Goal: Task Accomplishment & Management: Manage account settings

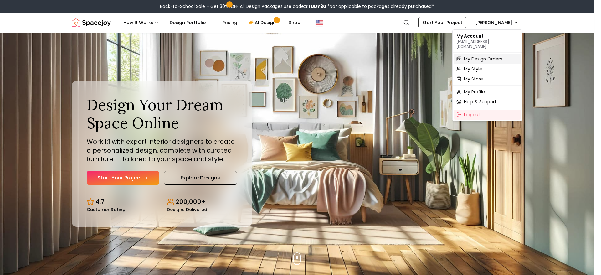
click at [499, 56] on span "My Design Orders" at bounding box center [483, 59] width 38 height 6
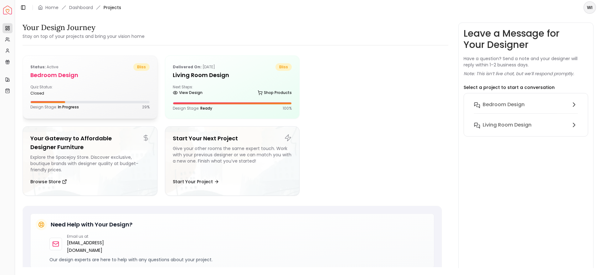
click at [66, 90] on div "Quiz Status: closed" at bounding box center [58, 89] width 57 height 11
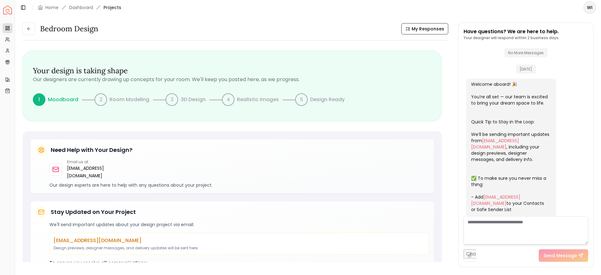
click at [38, 101] on div "1" at bounding box center [39, 99] width 13 height 13
click at [8, 29] on icon at bounding box center [7, 28] width 5 height 5
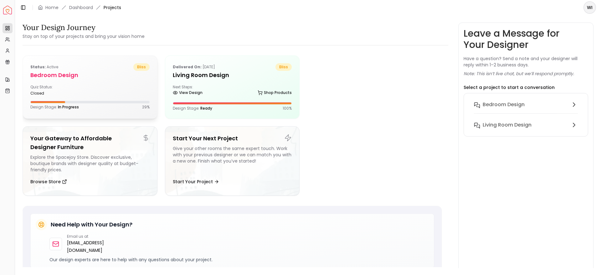
click at [85, 88] on div "Quiz Status: closed" at bounding box center [58, 89] width 57 height 11
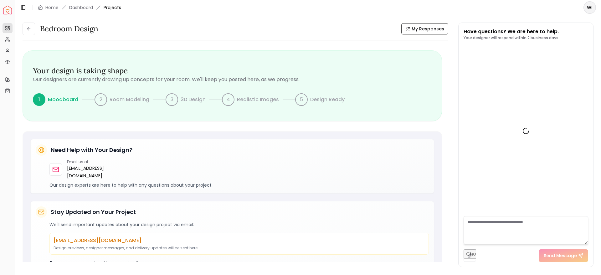
scroll to position [124, 0]
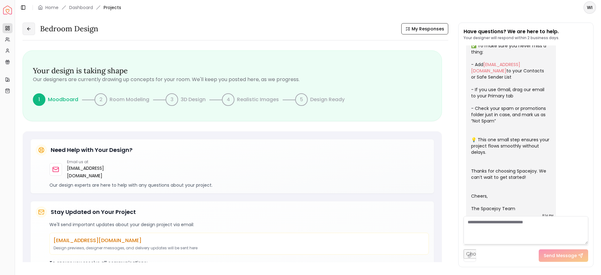
click at [27, 23] on button at bounding box center [29, 29] width 13 height 13
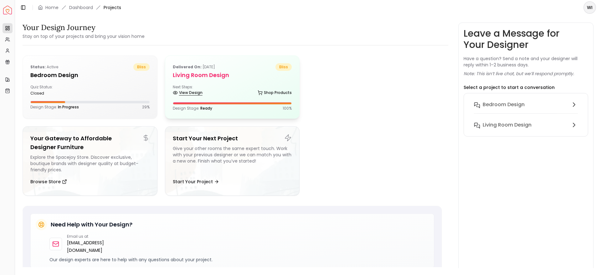
click at [201, 92] on link "View Design" at bounding box center [188, 92] width 30 height 9
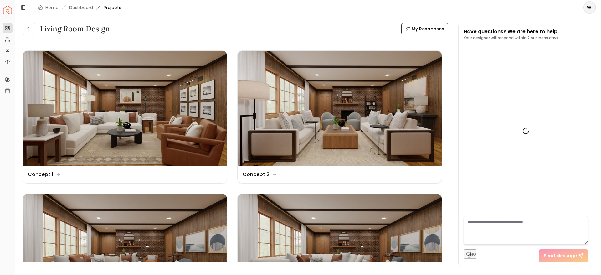
scroll to position [1323, 0]
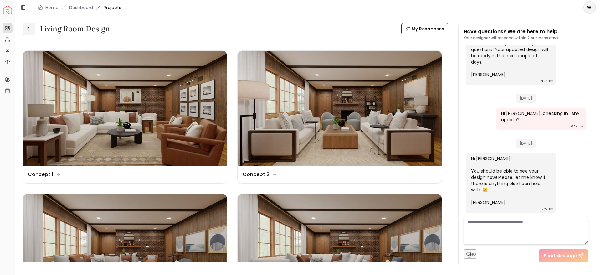
click at [25, 25] on button at bounding box center [29, 29] width 13 height 13
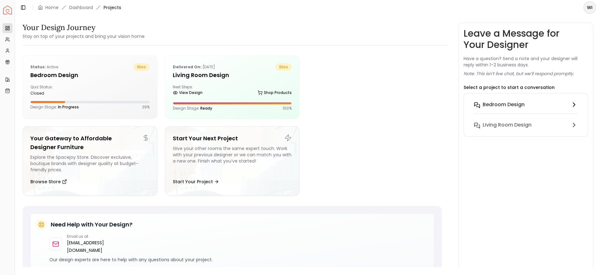
click at [491, 101] on h6 "Bedroom design" at bounding box center [504, 105] width 42 height 8
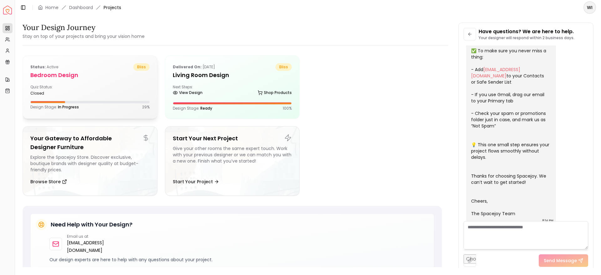
click at [59, 108] on span "In Progress" at bounding box center [68, 106] width 21 height 5
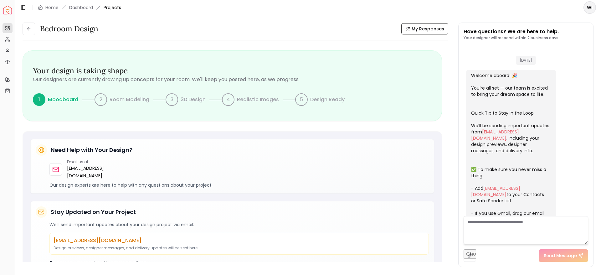
scroll to position [124, 0]
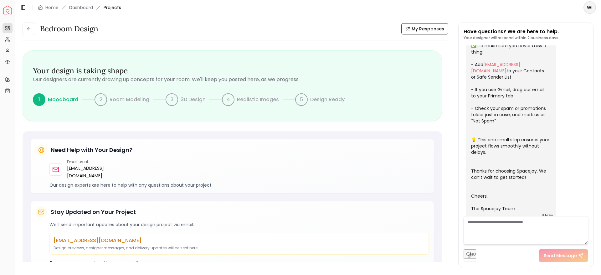
click at [39, 99] on div "1" at bounding box center [39, 99] width 13 height 13
click at [64, 101] on p "Moodboard" at bounding box center [63, 100] width 30 height 8
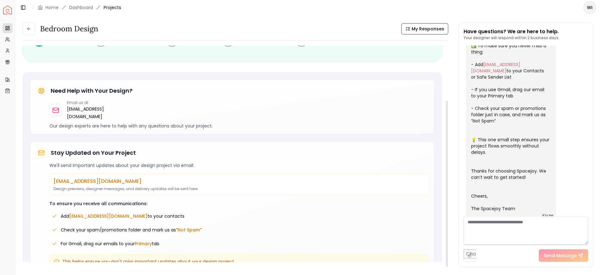
scroll to position [72, 0]
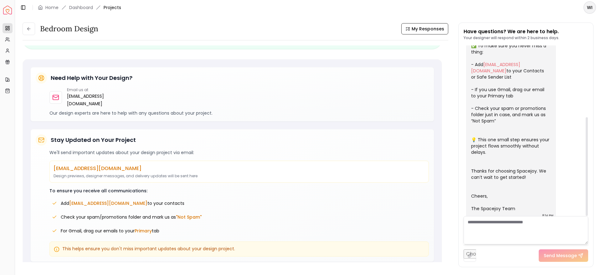
click at [508, 228] on textarea at bounding box center [525, 230] width 125 height 28
type textarea "***"
type textarea "**********"
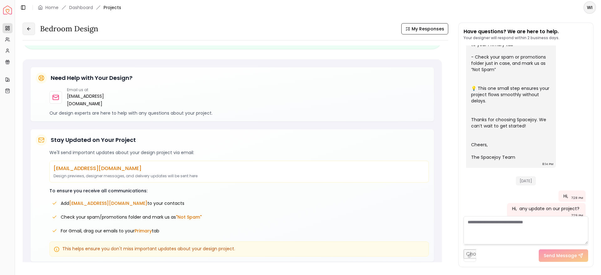
click at [34, 33] on button at bounding box center [29, 29] width 13 height 13
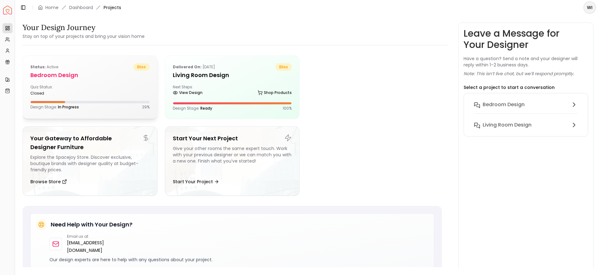
click at [33, 92] on div "closed" at bounding box center [58, 93] width 57 height 5
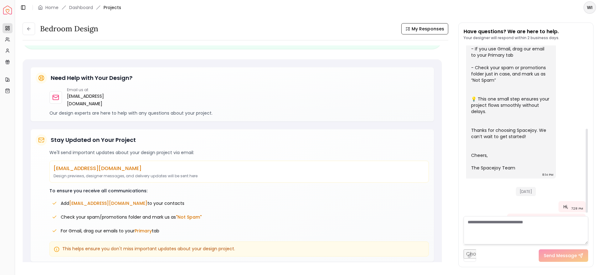
scroll to position [171, 0]
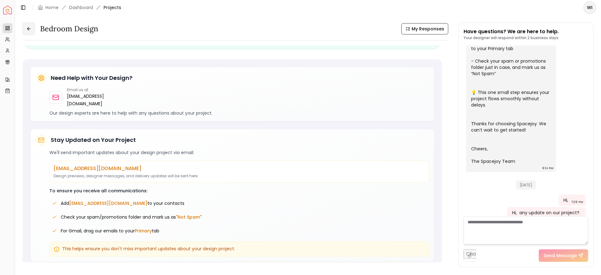
click at [31, 31] on icon at bounding box center [28, 28] width 5 height 5
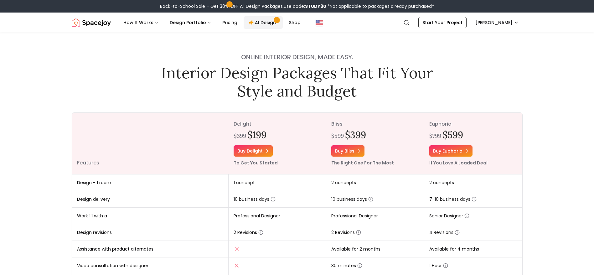
click at [272, 23] on link "AI Design" at bounding box center [262, 22] width 39 height 13
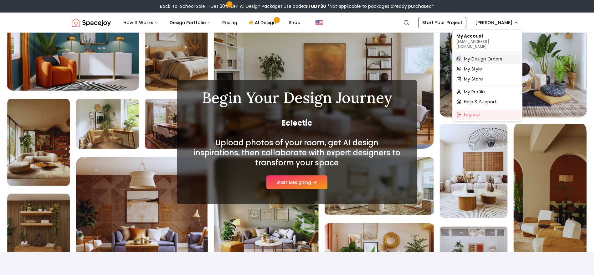
click at [497, 56] on span "My Design Orders" at bounding box center [483, 59] width 38 height 6
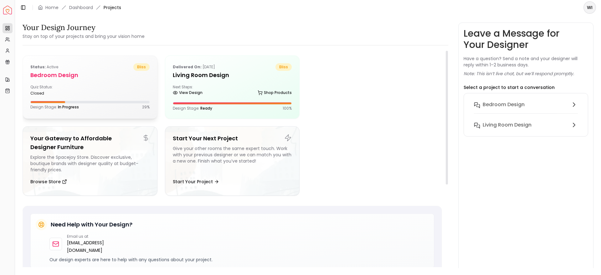
click at [105, 91] on div "Quiz Status: closed" at bounding box center [89, 89] width 119 height 11
